Goal: Navigation & Orientation: Find specific page/section

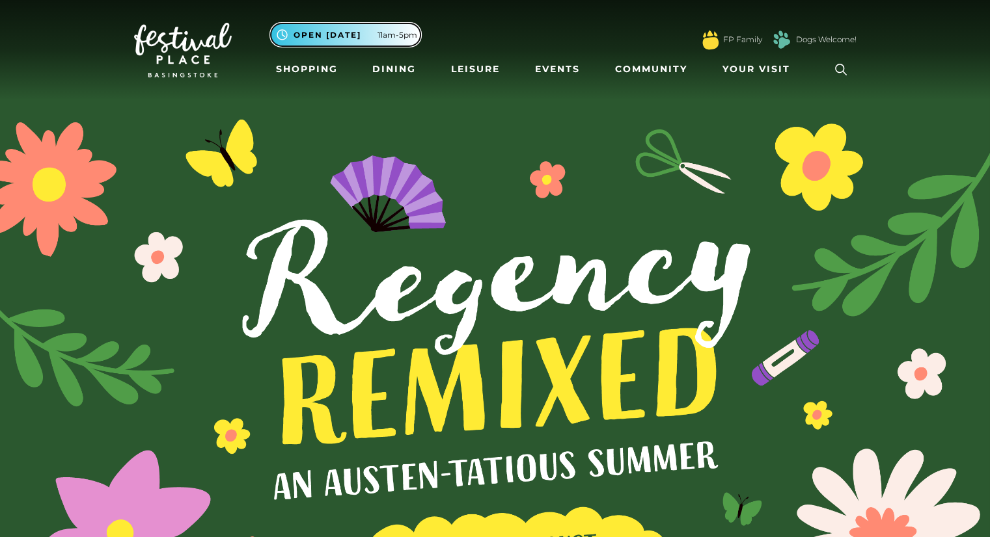
click at [396, 41] on button ".st5{fill:none;stroke:#FFFFFF;stroke-width:2.29;stroke-miterlimit:10;} Open [DA…" at bounding box center [346, 34] width 150 height 23
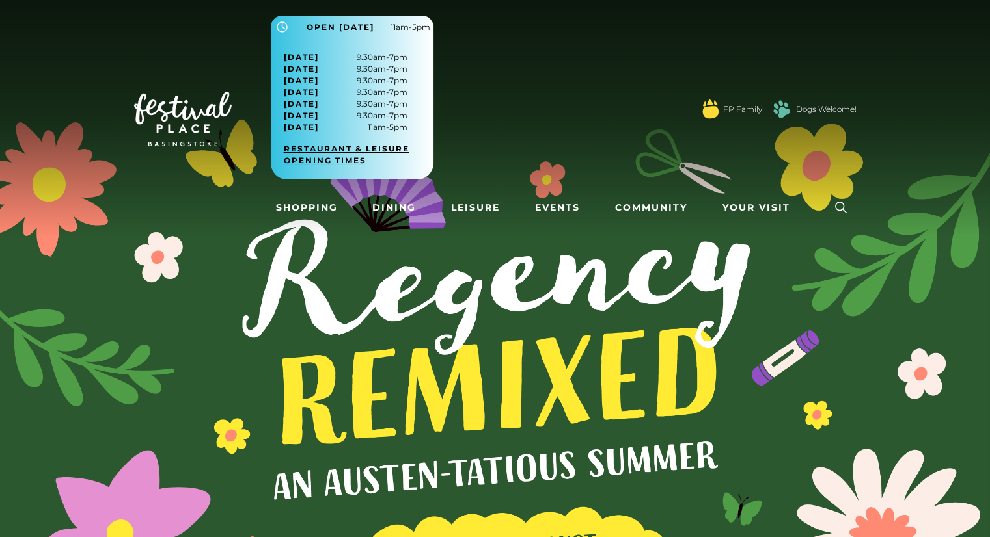
click at [362, 161] on link "Restaurant & Leisure opening times" at bounding box center [357, 154] width 146 height 23
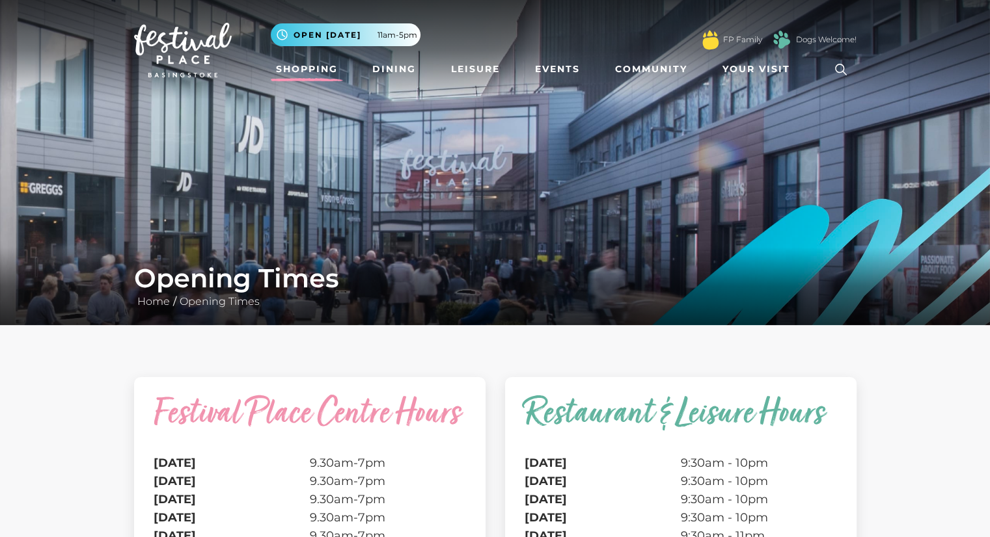
click at [338, 65] on link "Shopping" at bounding box center [307, 69] width 72 height 24
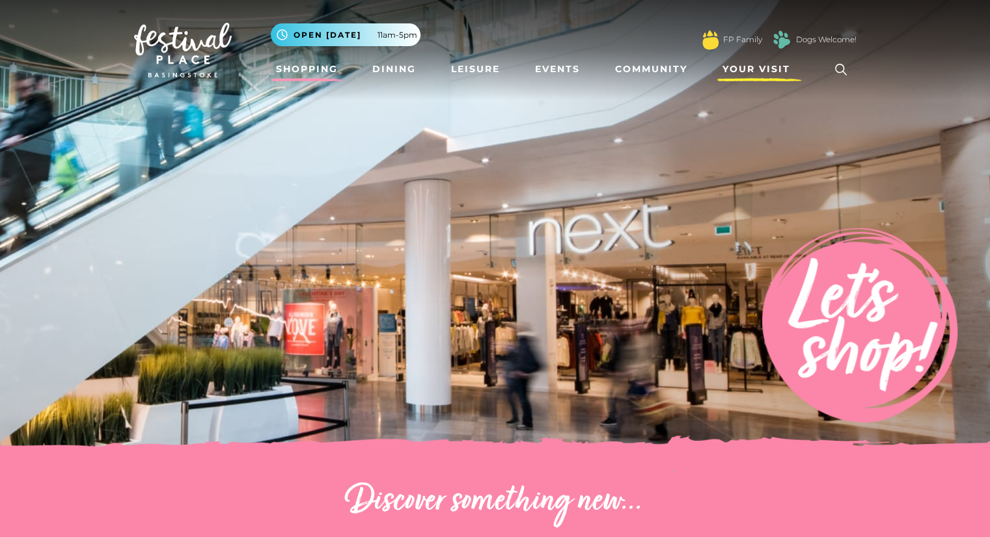
click at [737, 65] on span "Your Visit" at bounding box center [756, 69] width 68 height 14
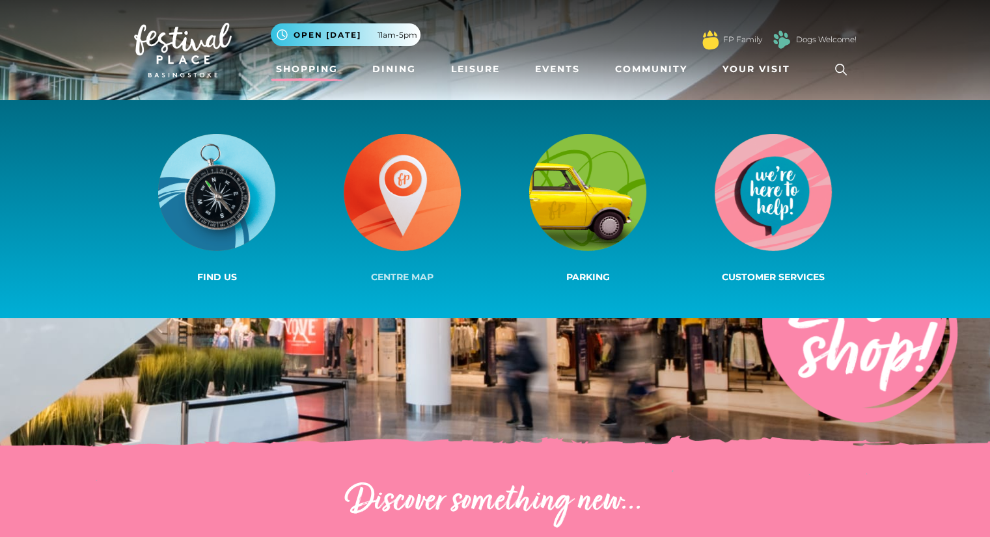
click at [389, 170] on img at bounding box center [402, 192] width 117 height 117
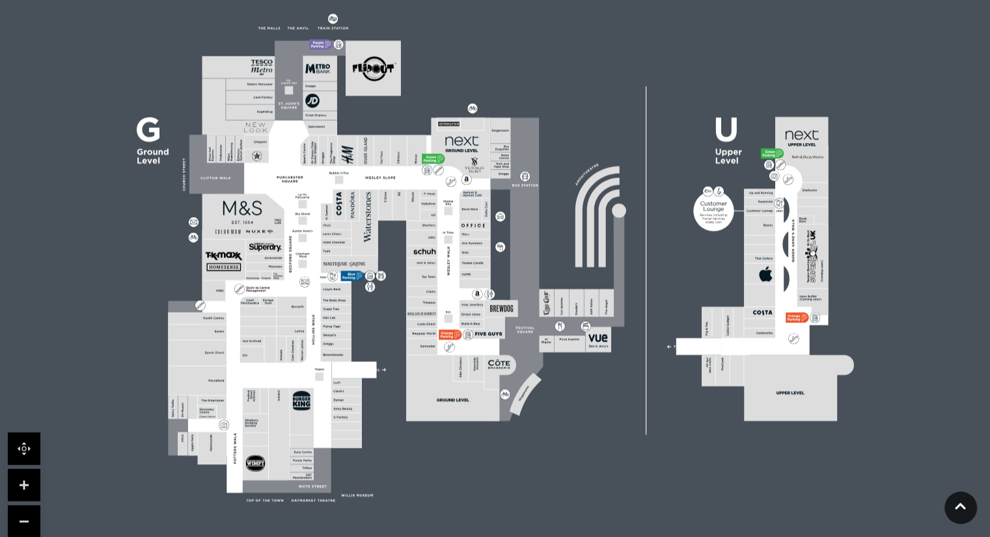
scroll to position [332, 0]
